Goal: Information Seeking & Learning: Compare options

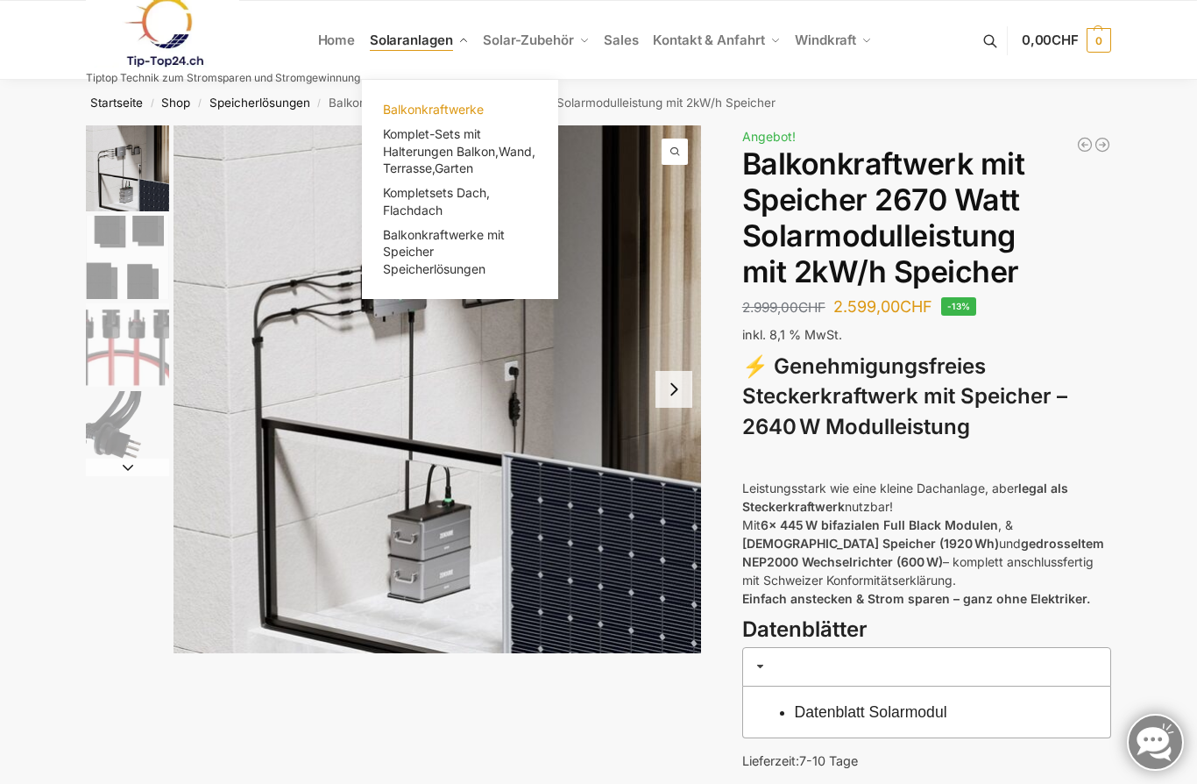
click at [441, 110] on span "Balkonkraftwerke" at bounding box center [433, 109] width 101 height 15
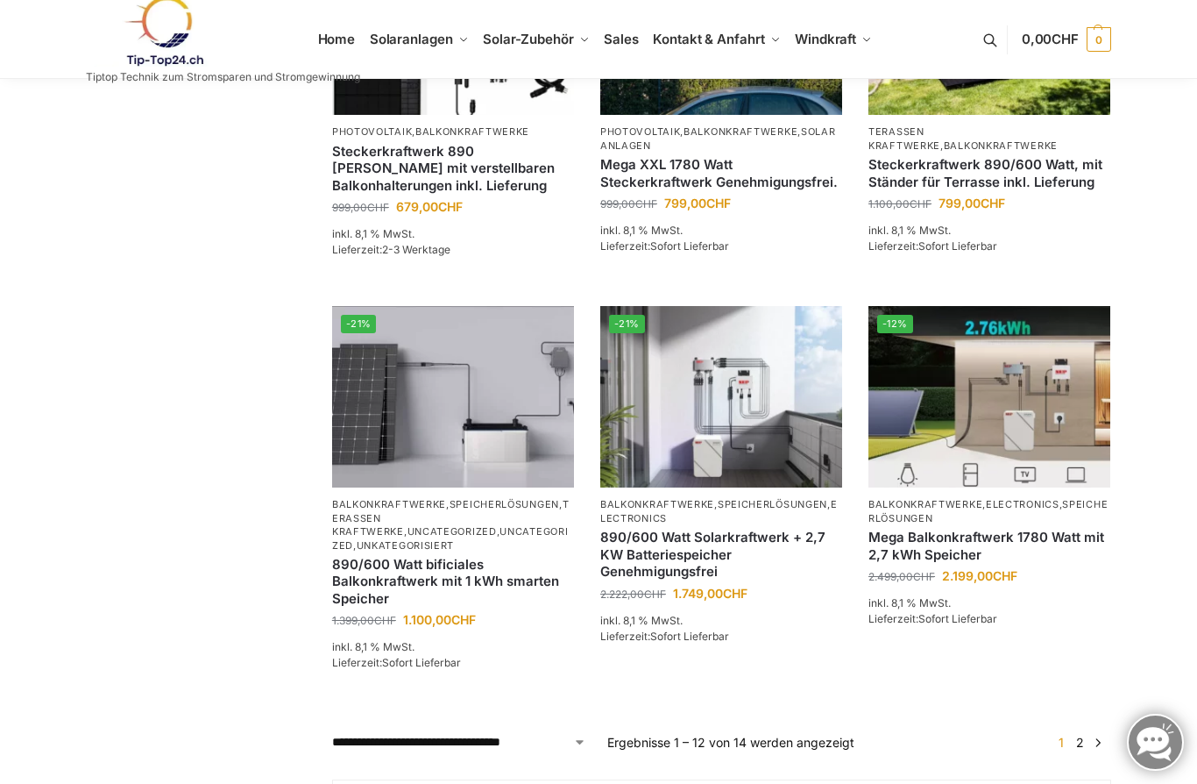
scroll to position [1321, 0]
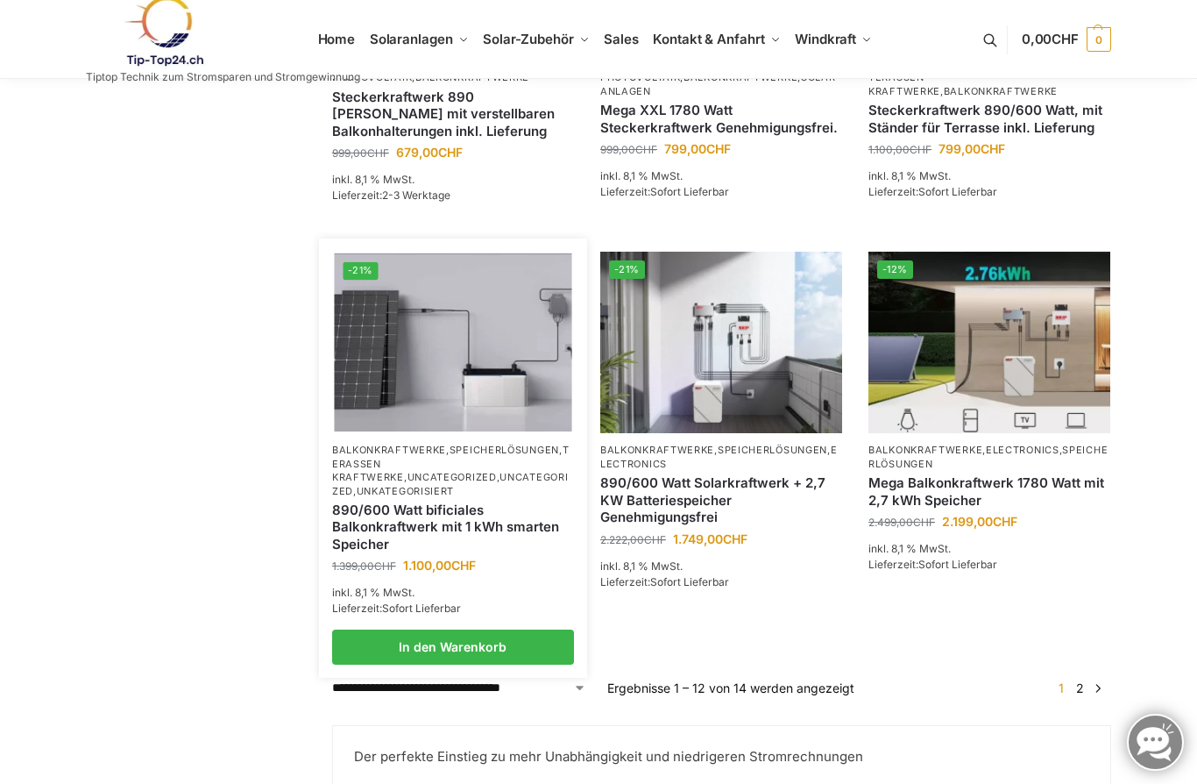
click at [498, 392] on img at bounding box center [453, 342] width 238 height 178
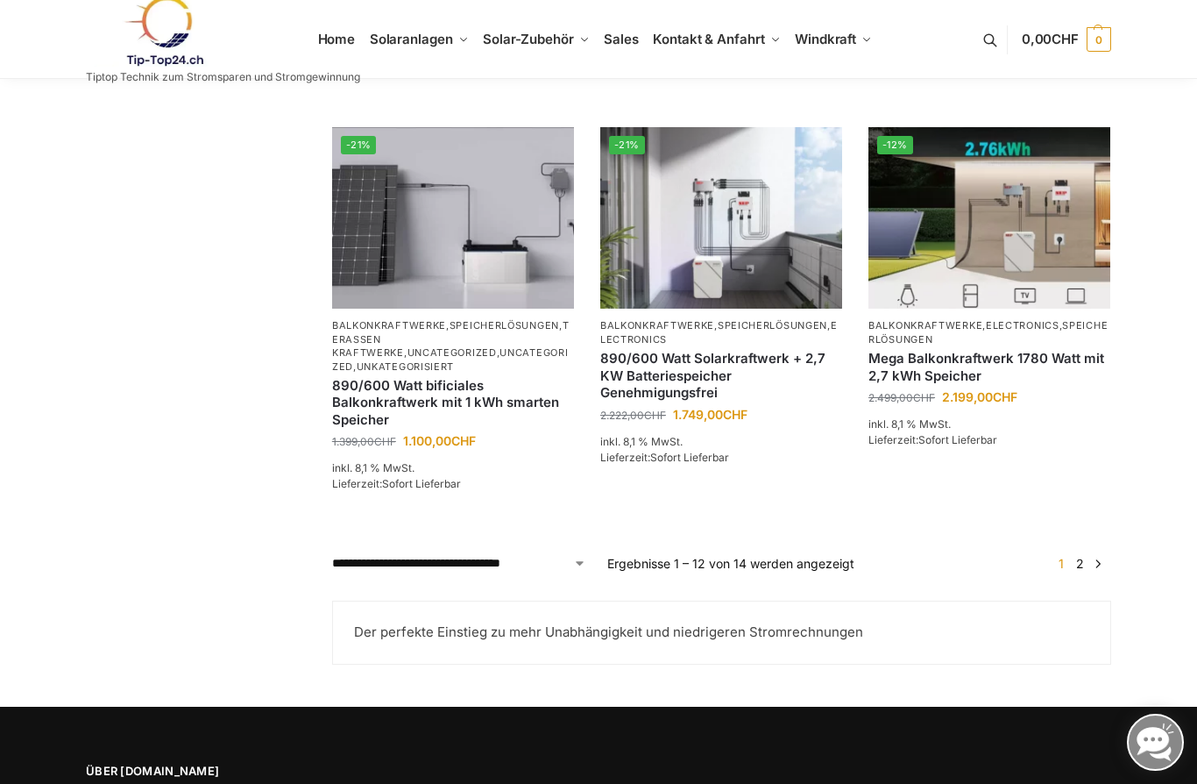
scroll to position [1445, 0]
click at [1105, 556] on link "→" at bounding box center [1098, 564] width 13 height 18
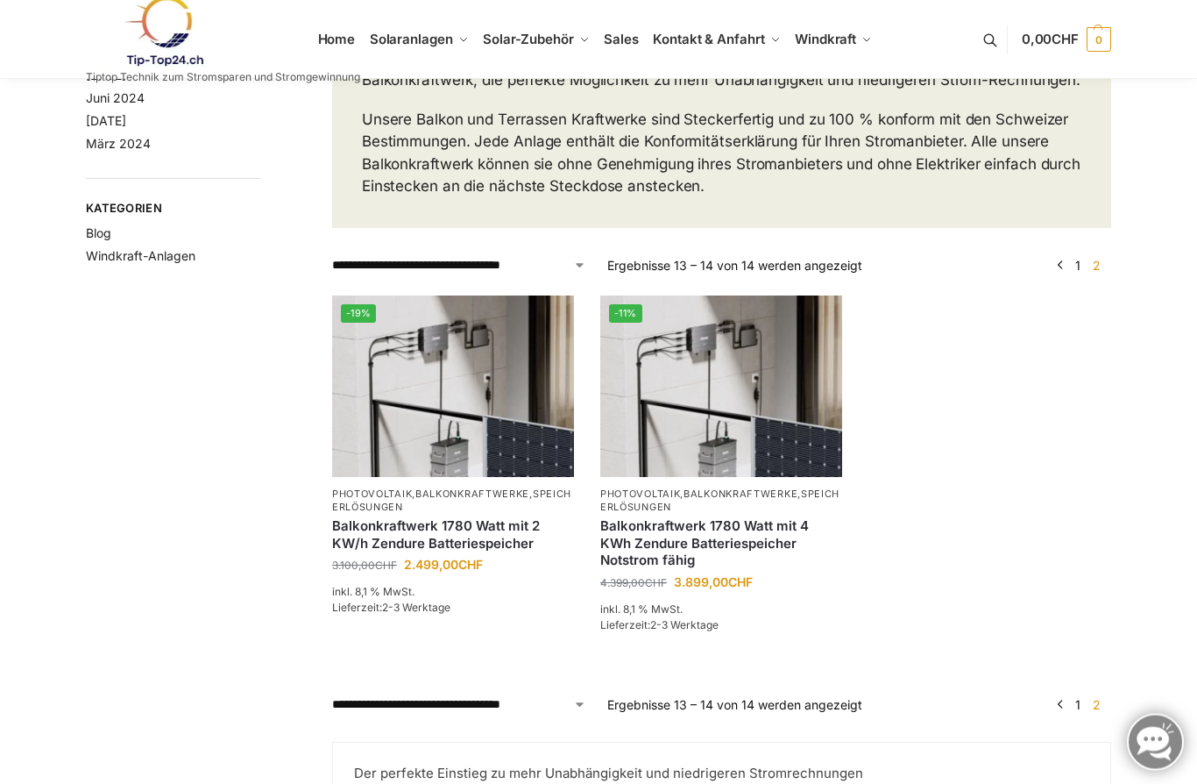
scroll to position [246, 0]
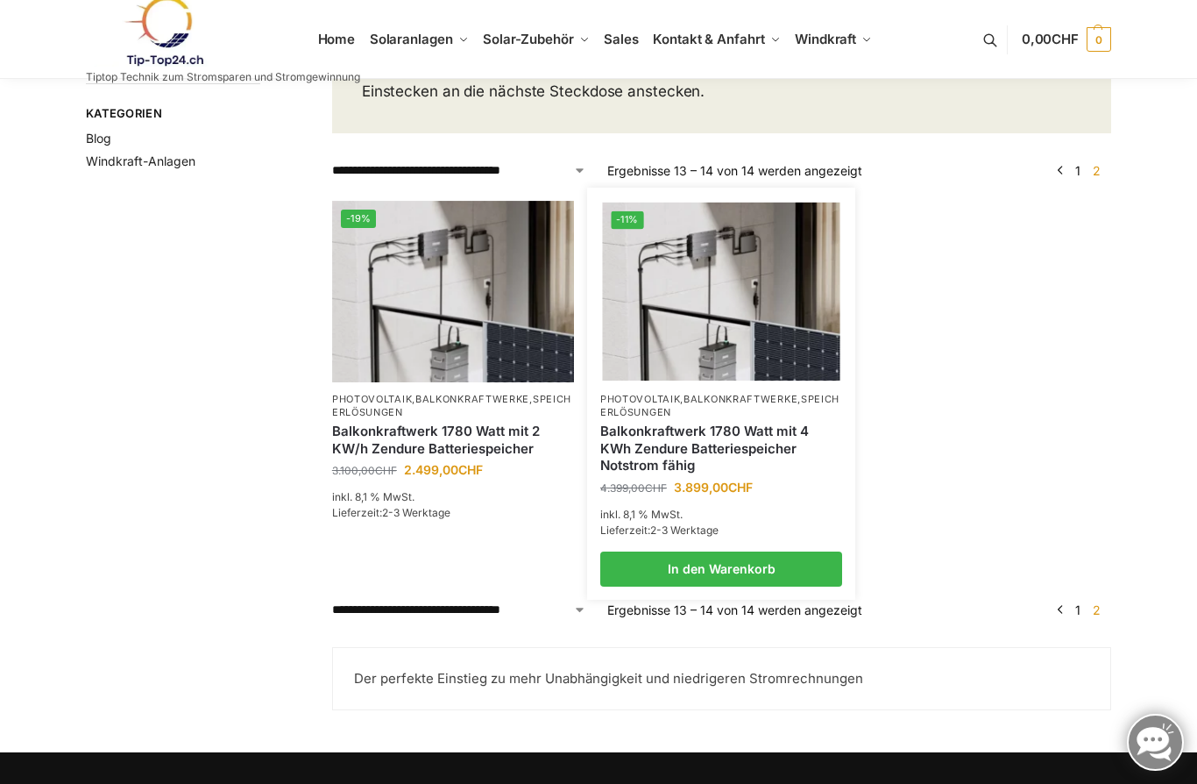
click at [757, 361] on img at bounding box center [721, 291] width 238 height 178
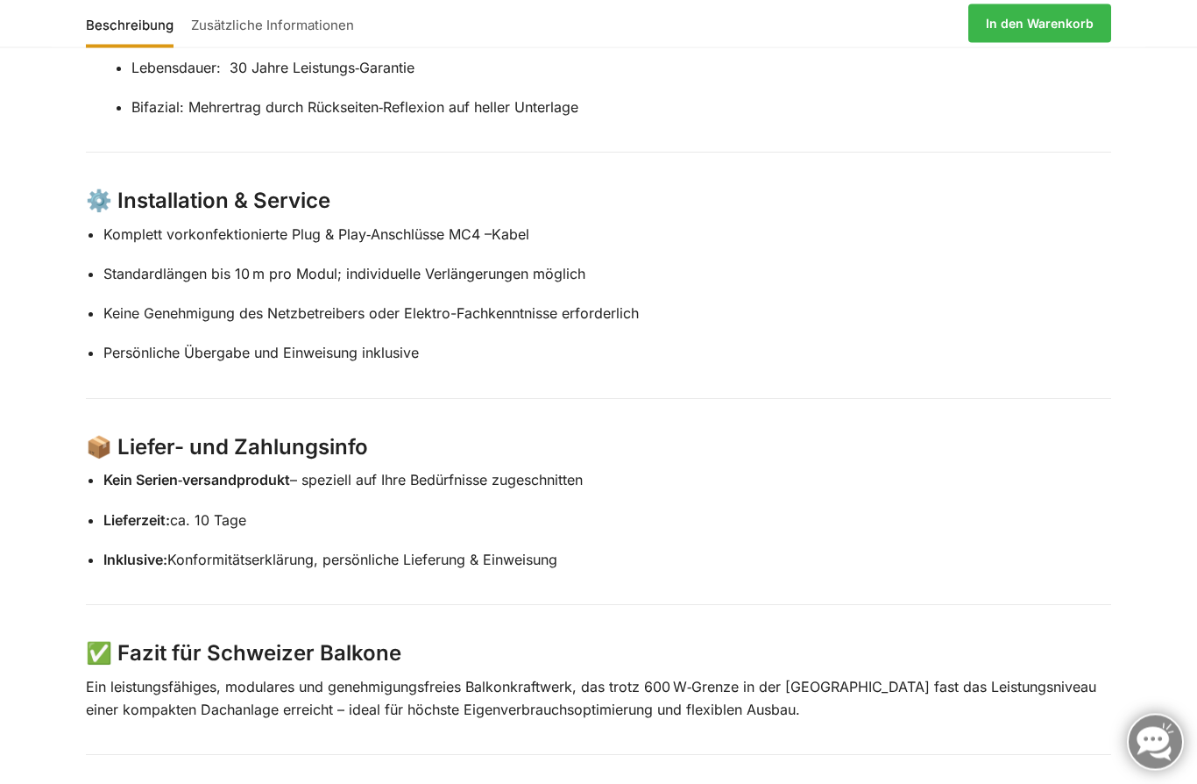
scroll to position [2594, 0]
